Goal: Obtain resource: Obtain resource

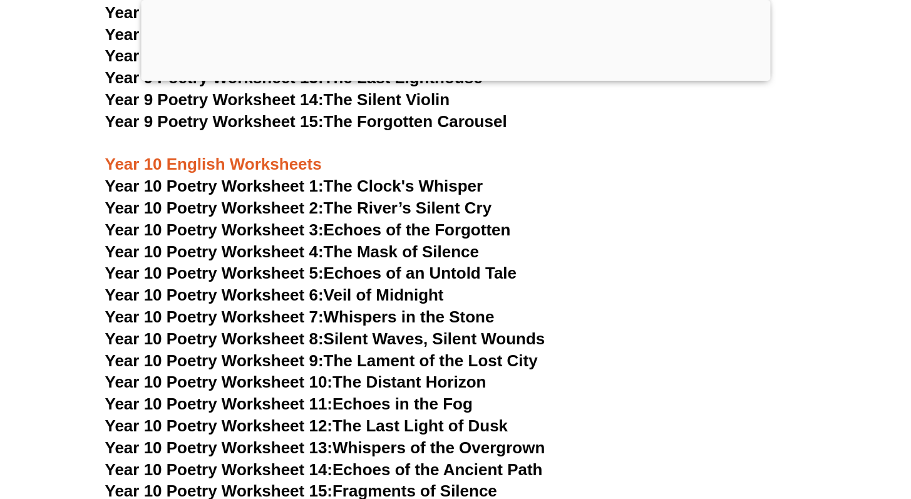
scroll to position [8876, 0]
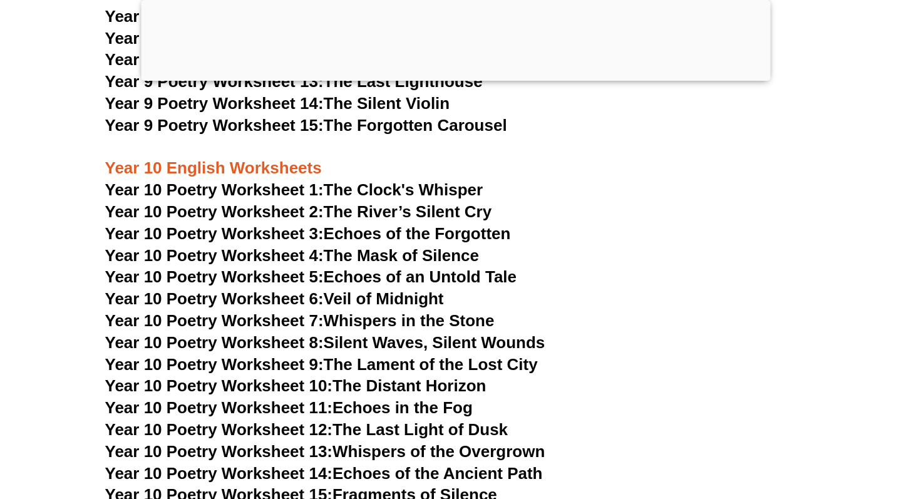
click at [381, 180] on link "Year 10 Poetry Worksheet 1: The Clock's Whisper" at bounding box center [294, 189] width 378 height 19
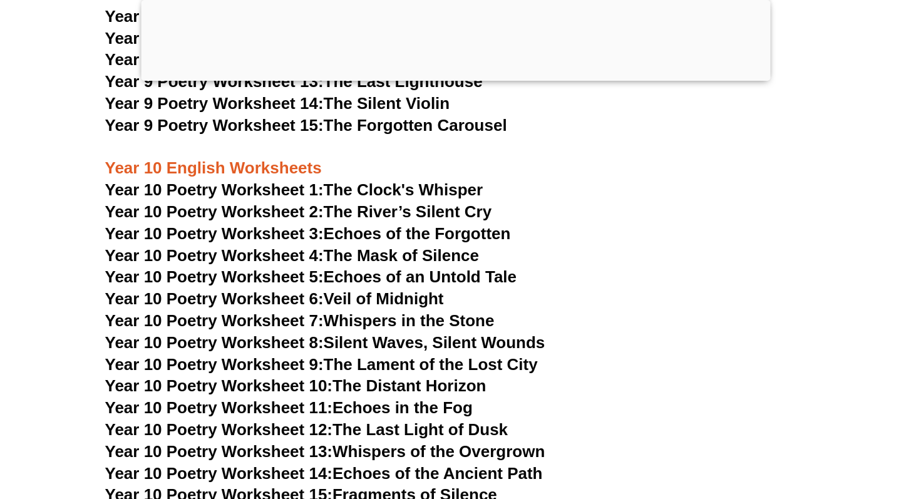
click at [442, 180] on link "Year 10 Poetry Worksheet 1: The Clock's Whisper" at bounding box center [294, 189] width 378 height 19
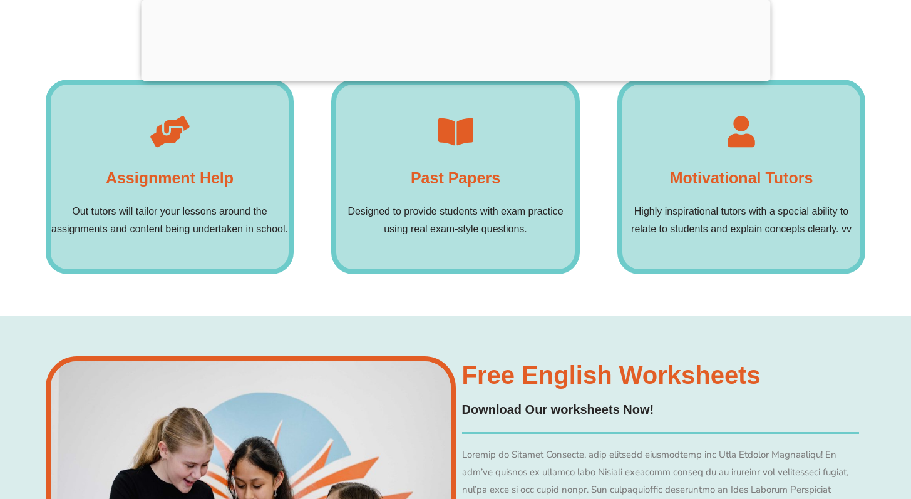
scroll to position [9631, 0]
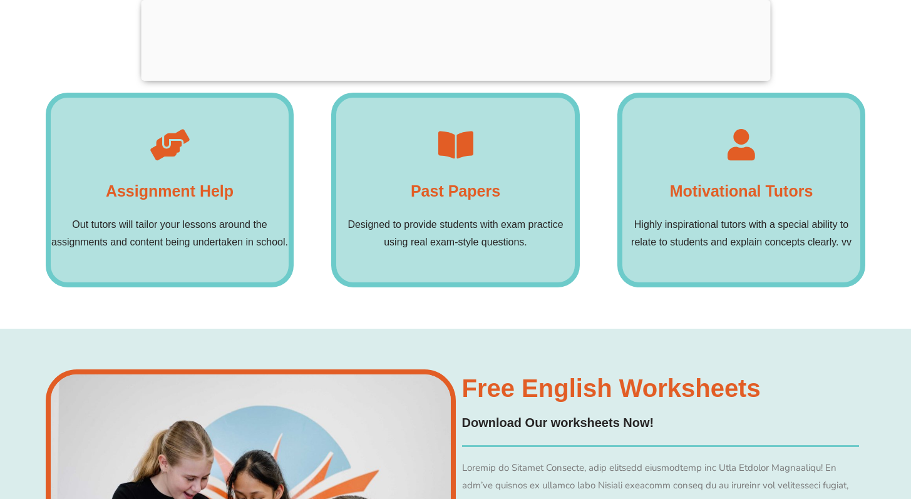
click at [462, 179] on h4 "Past Papers" at bounding box center [456, 191] width 90 height 25
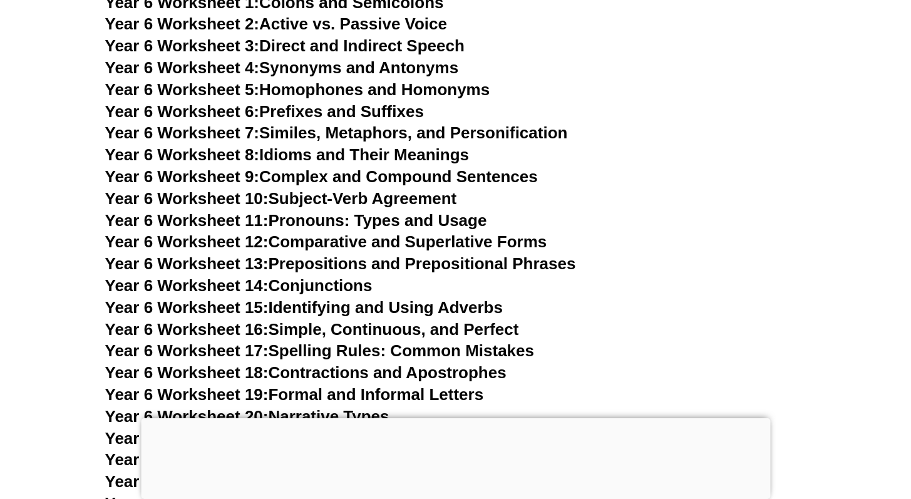
scroll to position [7221, 0]
click at [368, 233] on link "Year 6 Worksheet 12: Comparative and Superlative Forms" at bounding box center [326, 242] width 442 height 19
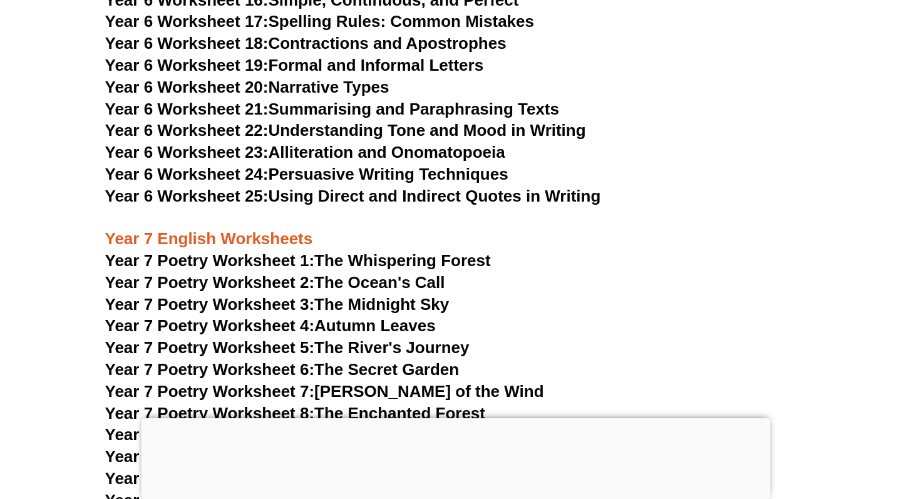
scroll to position [7428, 0]
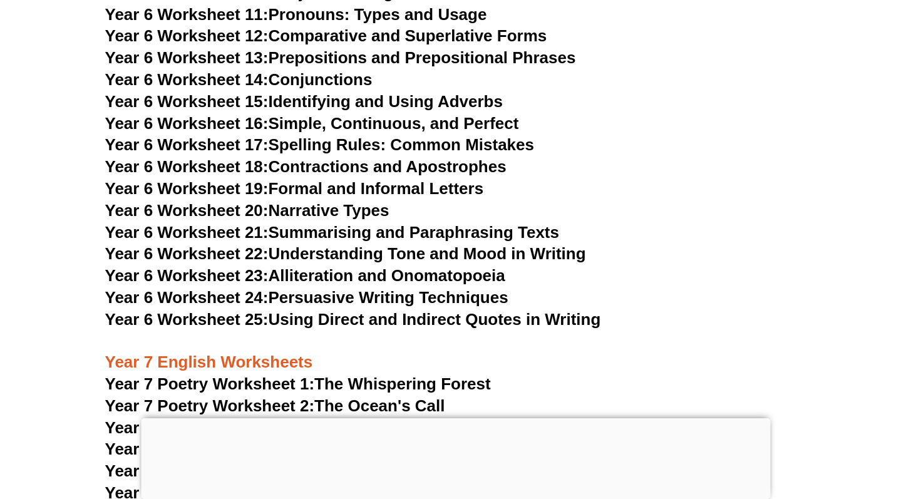
click at [427, 266] on link "Year 6 Worksheet 23: Alliteration and Onomatopoeia" at bounding box center [305, 275] width 400 height 19
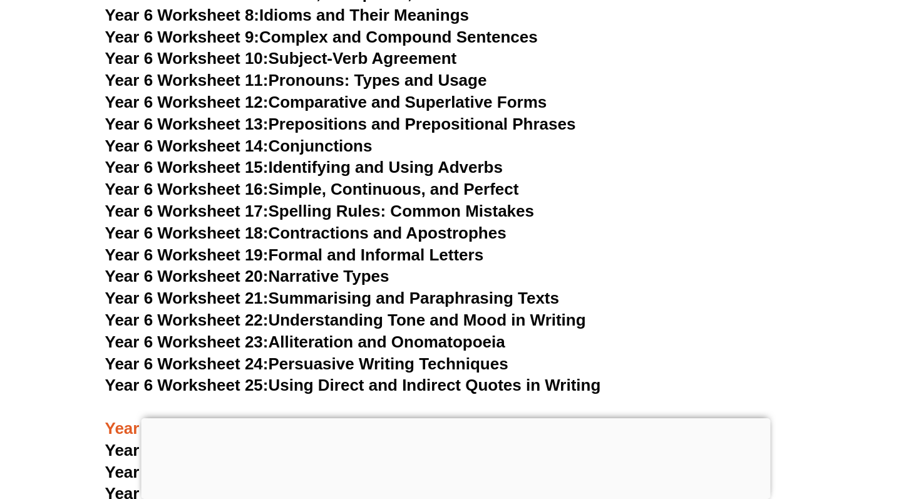
scroll to position [7507, 0]
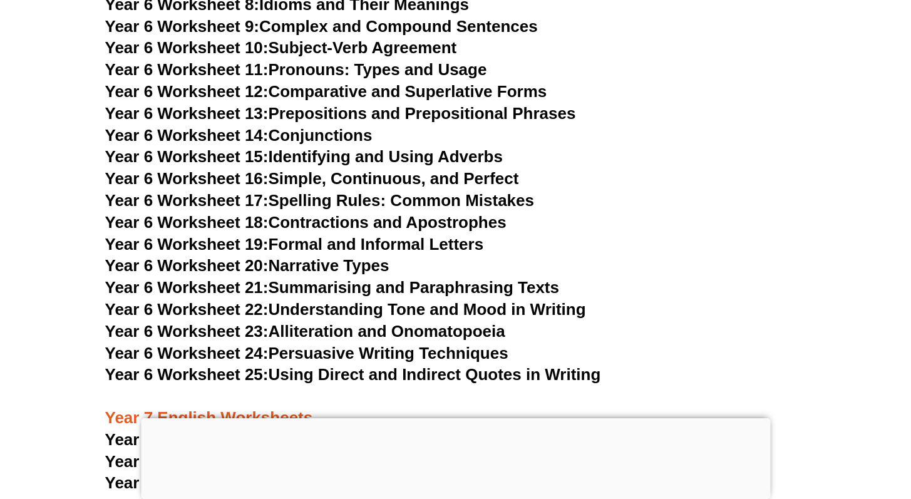
click at [323, 300] on link "Year 6 Worksheet 22: Understanding Tone and Mood in Writing" at bounding box center [345, 309] width 481 height 19
